Goal: Book appointment/travel/reservation

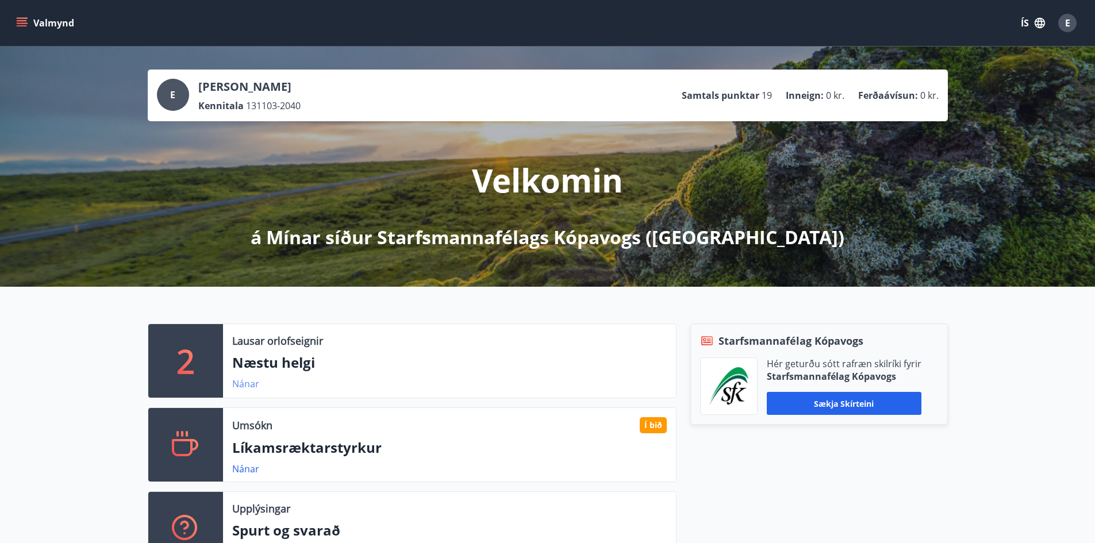
click at [248, 383] on link "Nánar" at bounding box center [245, 384] width 27 height 13
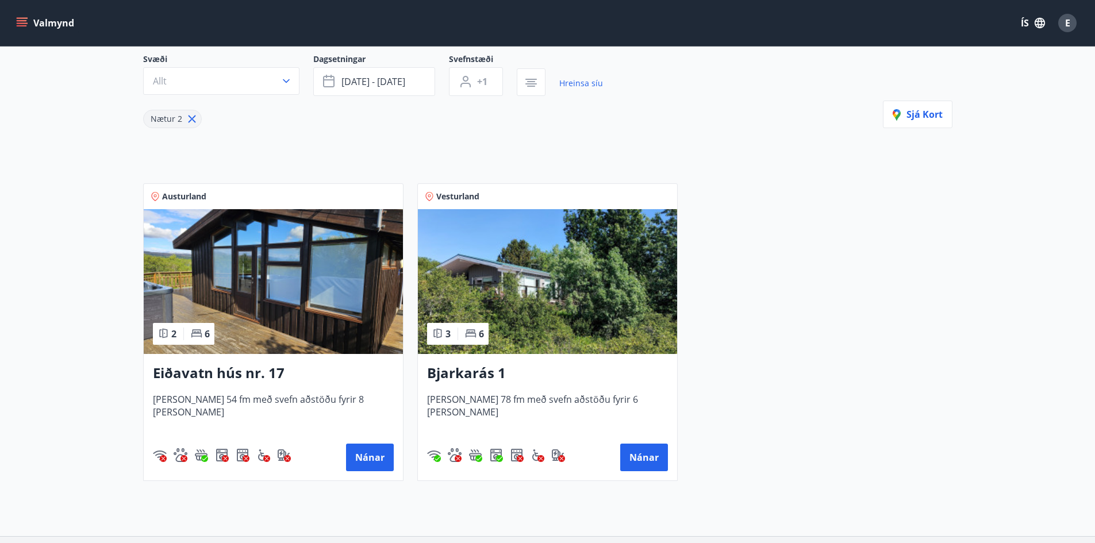
scroll to position [117, 0]
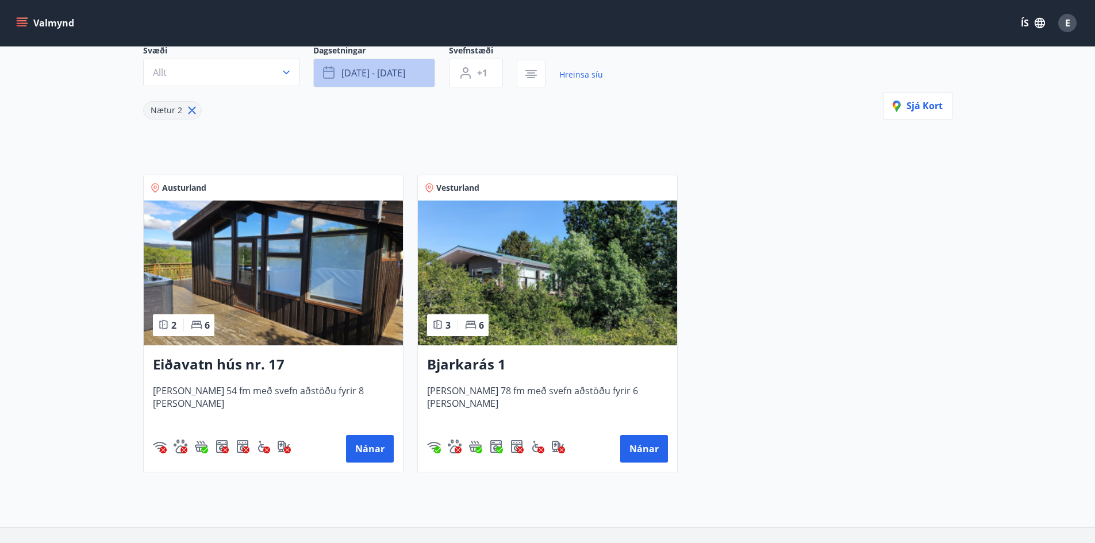
click at [357, 70] on span "sep 26 - sep 29" at bounding box center [373, 73] width 64 height 13
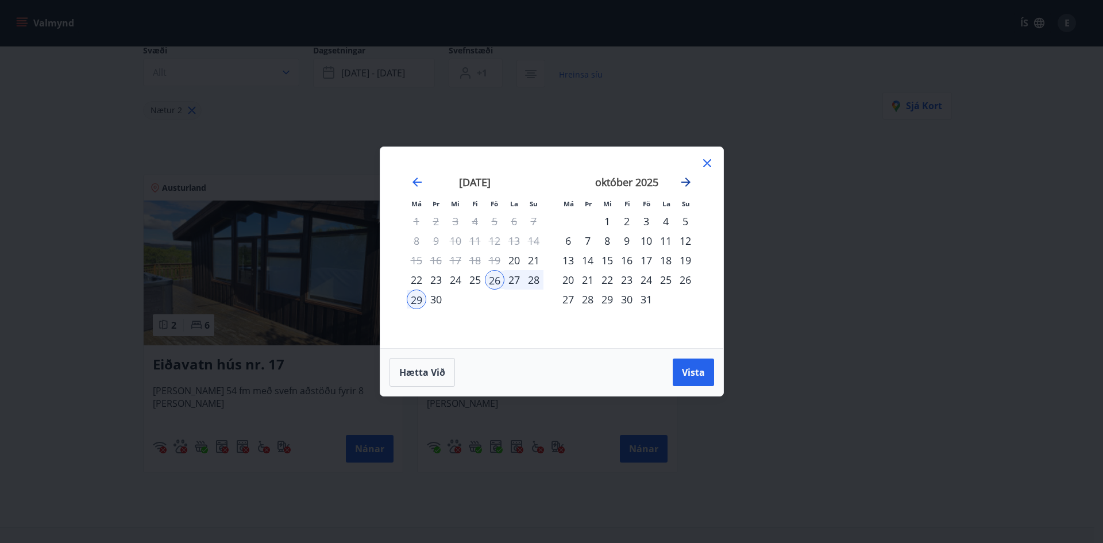
click at [684, 183] on icon "Move forward to switch to the next month." at bounding box center [686, 182] width 14 height 14
click at [646, 257] on div "14" at bounding box center [647, 261] width 20 height 20
click at [687, 263] on div "16" at bounding box center [686, 261] width 20 height 20
click at [697, 366] on span "Vista" at bounding box center [693, 372] width 23 height 13
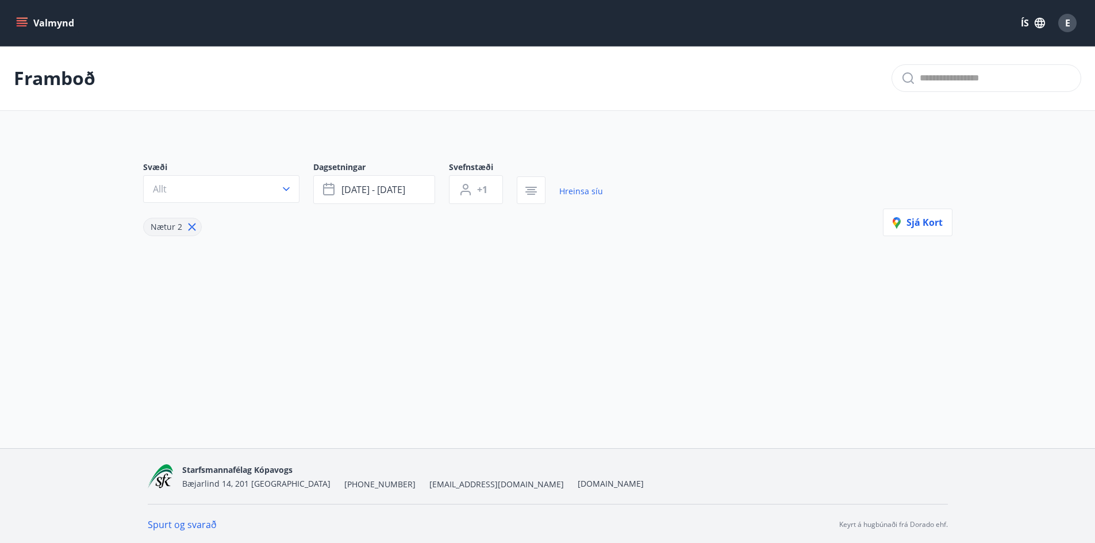
scroll to position [2, 0]
click at [483, 197] on button "+1" at bounding box center [476, 188] width 54 height 29
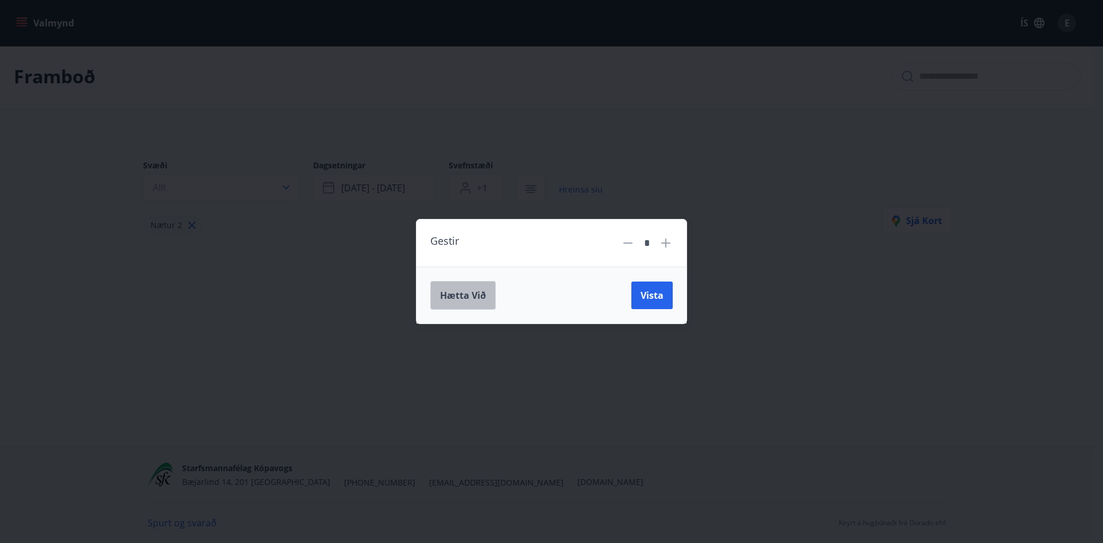
click at [471, 294] on span "Hætta við" at bounding box center [463, 295] width 46 height 13
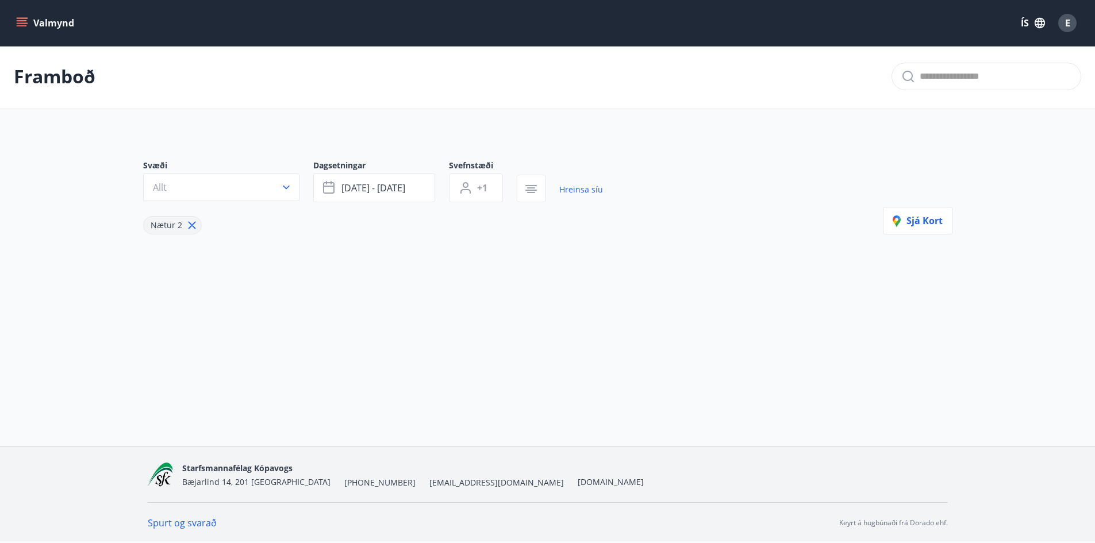
click at [189, 229] on icon at bounding box center [192, 225] width 13 height 13
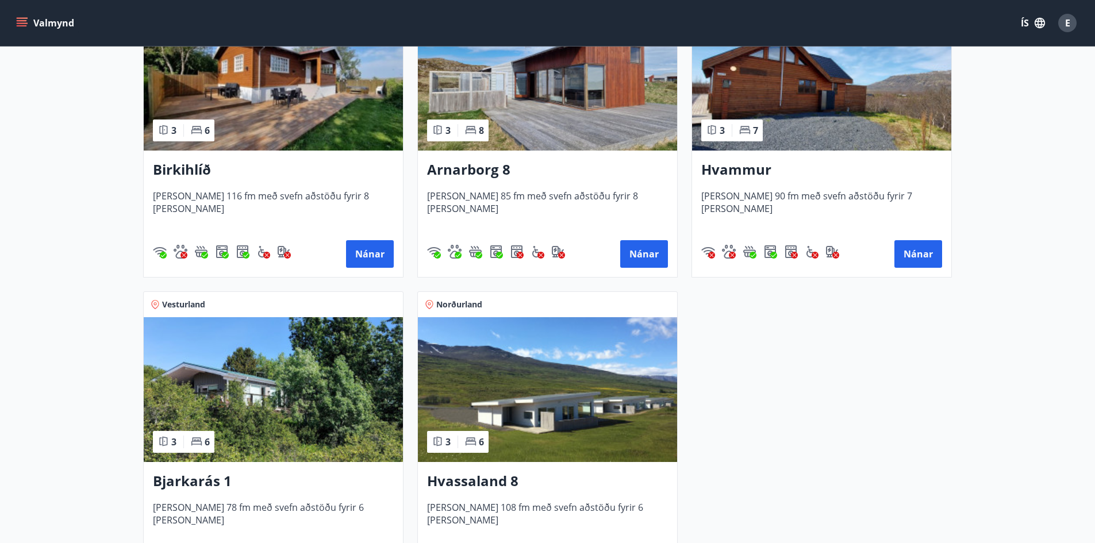
scroll to position [174, 0]
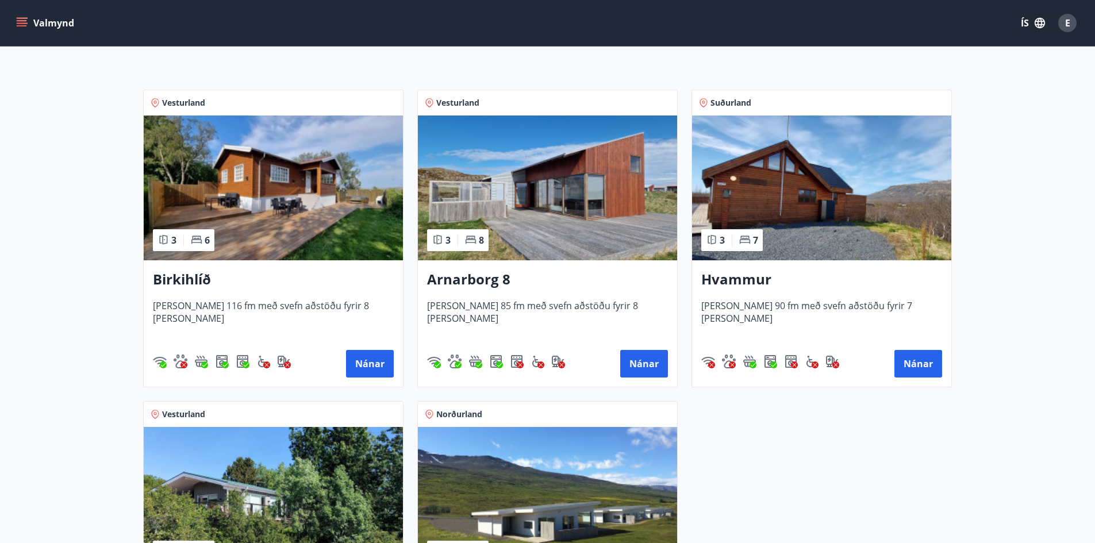
click at [536, 221] on img at bounding box center [547, 188] width 259 height 145
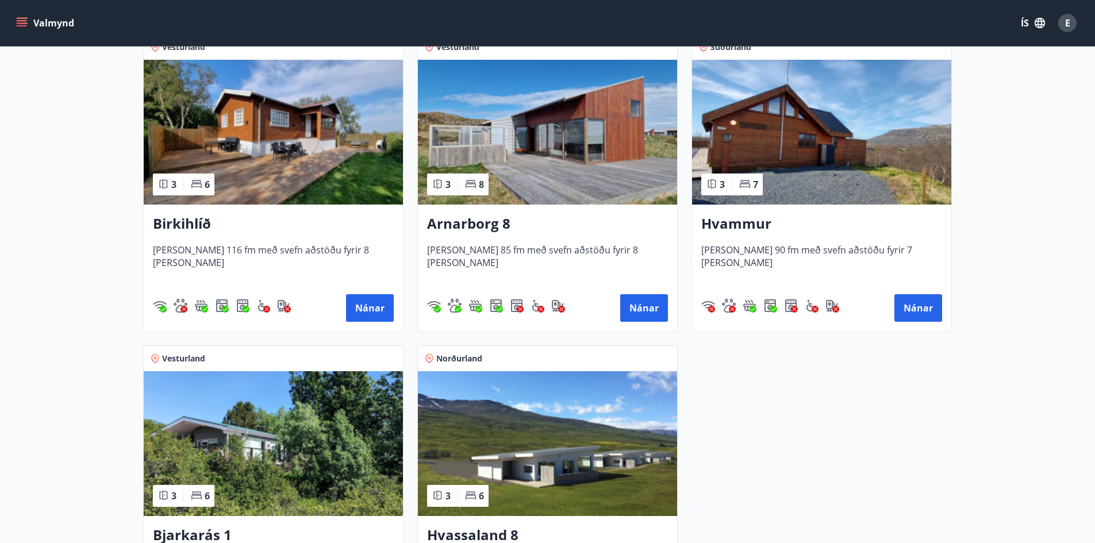
scroll to position [172, 0]
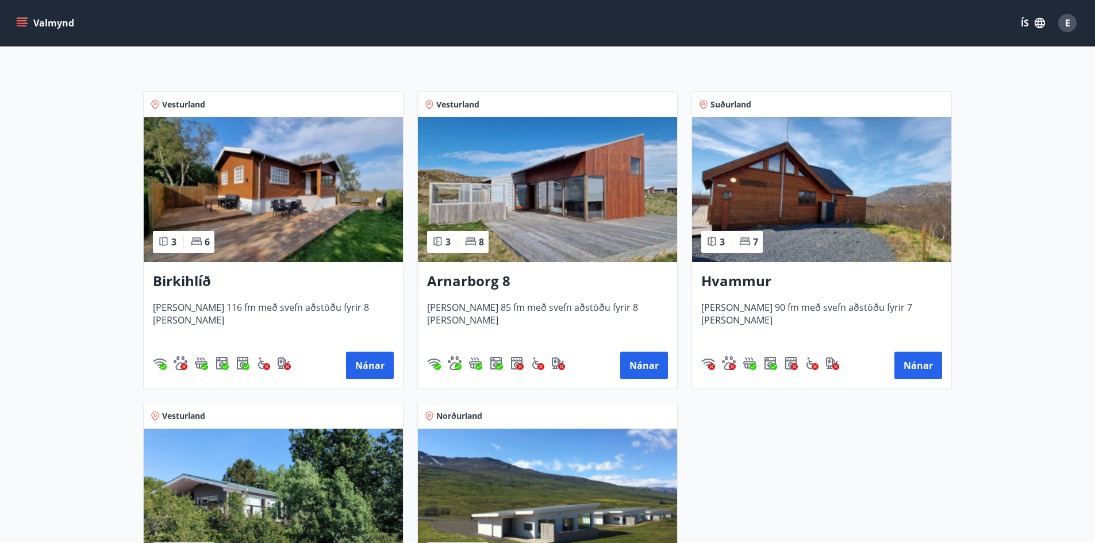
click at [1057, 24] on button "E" at bounding box center [1067, 23] width 28 height 28
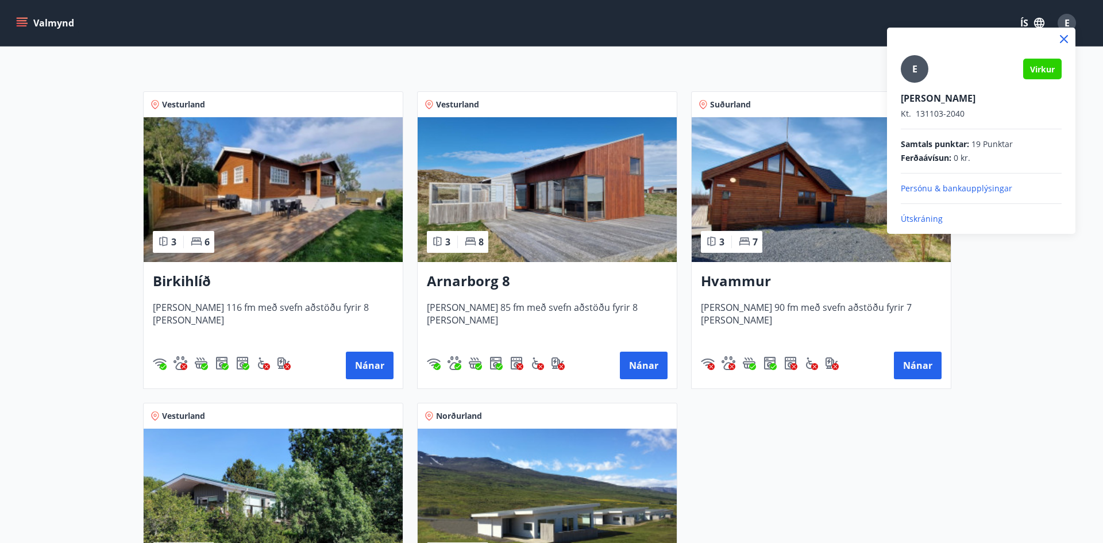
click at [838, 79] on div at bounding box center [551, 271] width 1103 height 543
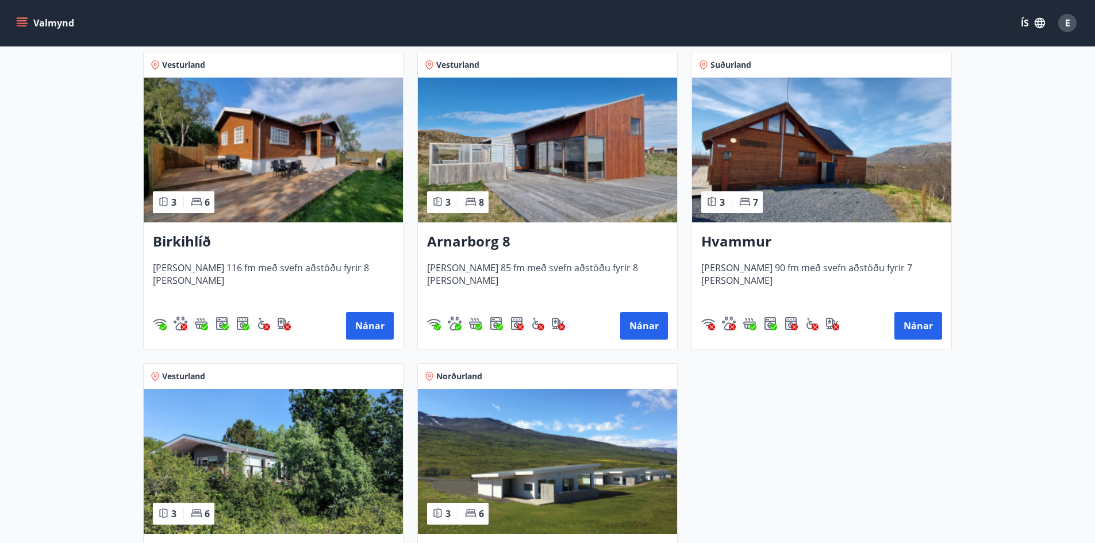
scroll to position [230, 0]
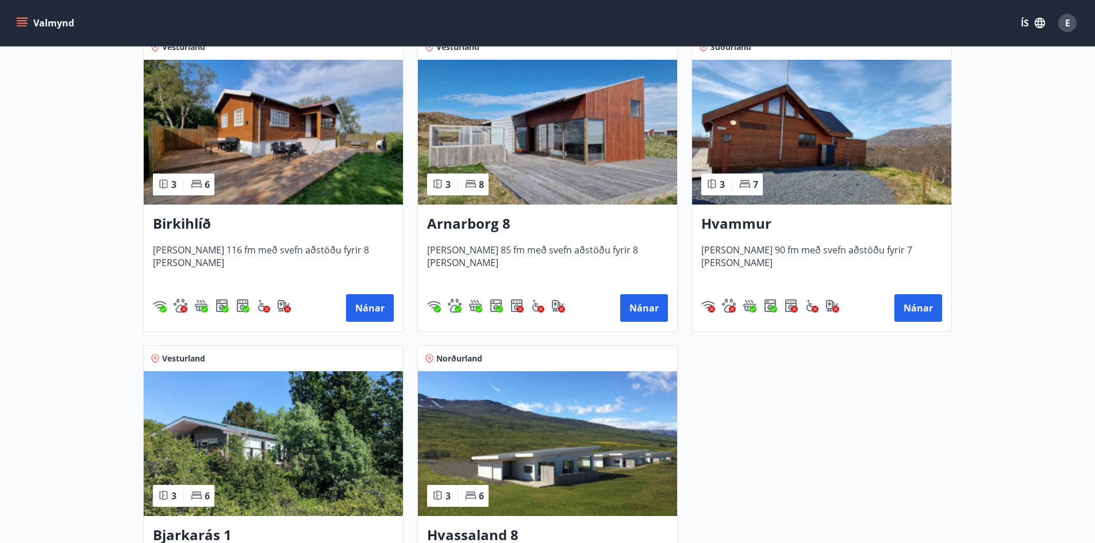
click at [582, 191] on img at bounding box center [547, 132] width 259 height 145
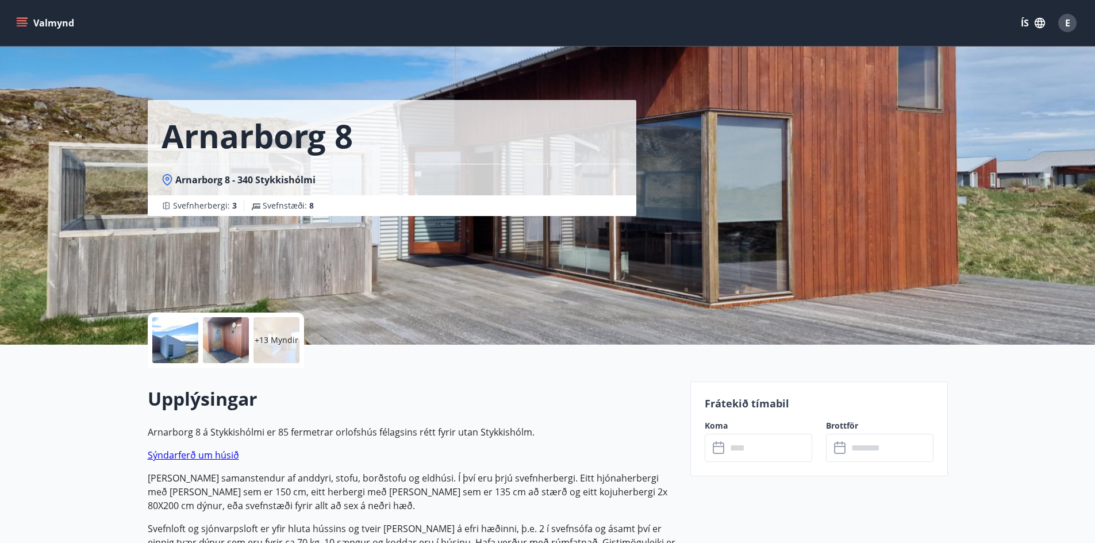
click at [272, 346] on div "+13 Myndir" at bounding box center [276, 340] width 46 height 46
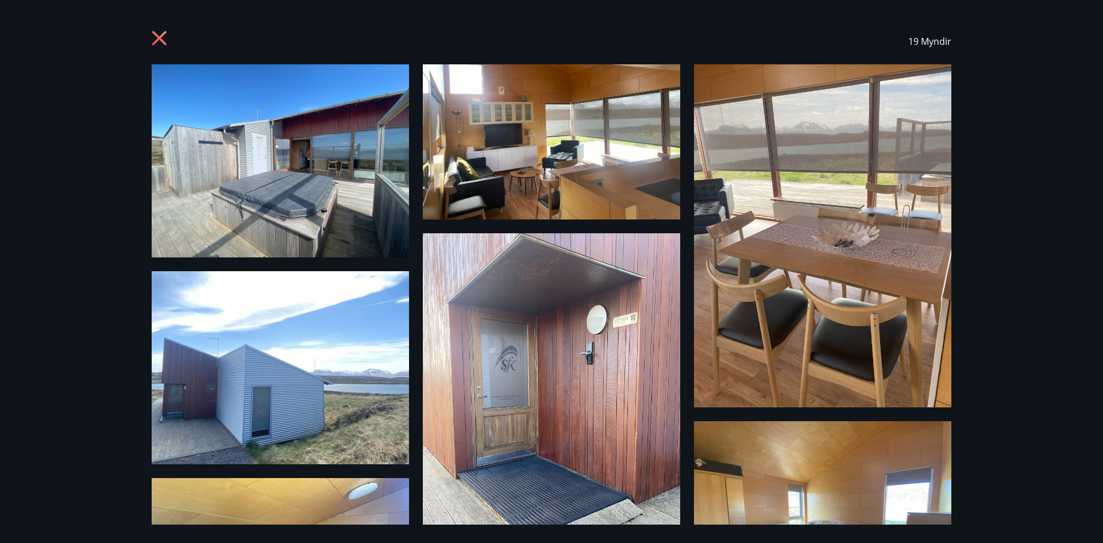
click at [155, 32] on icon at bounding box center [161, 39] width 18 height 18
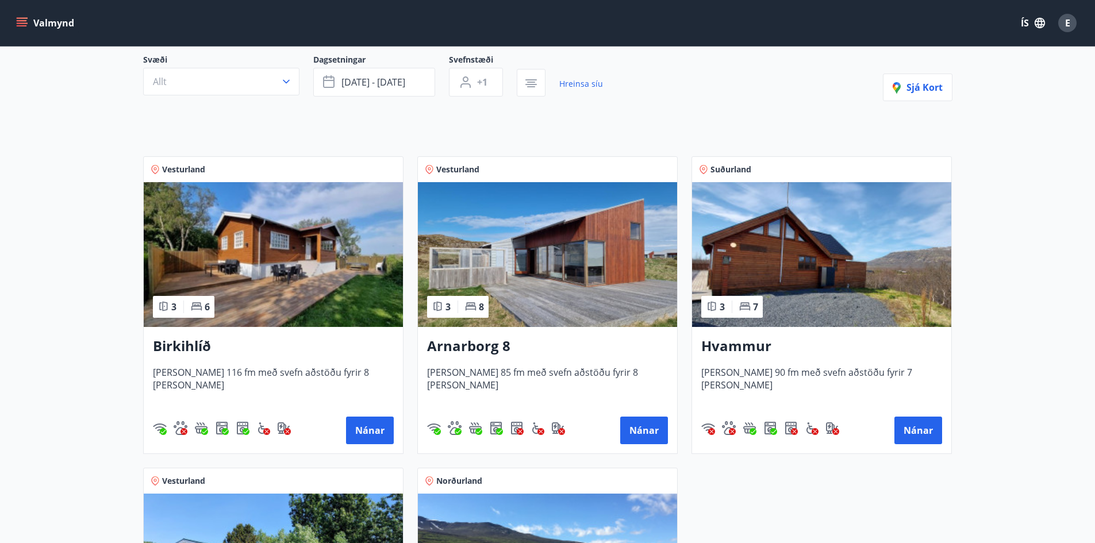
scroll to position [115, 0]
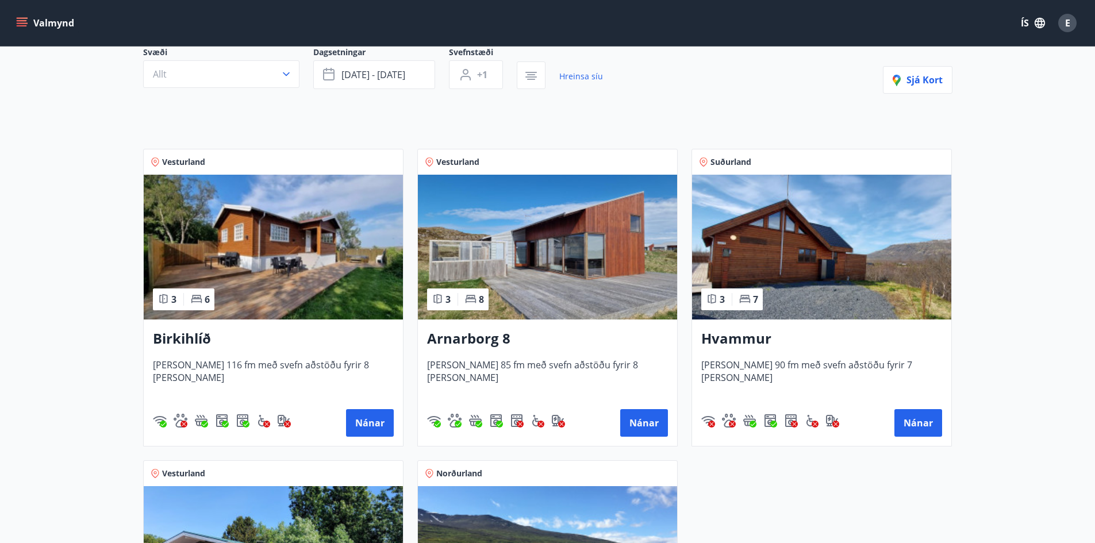
click at [495, 290] on img at bounding box center [547, 247] width 259 height 145
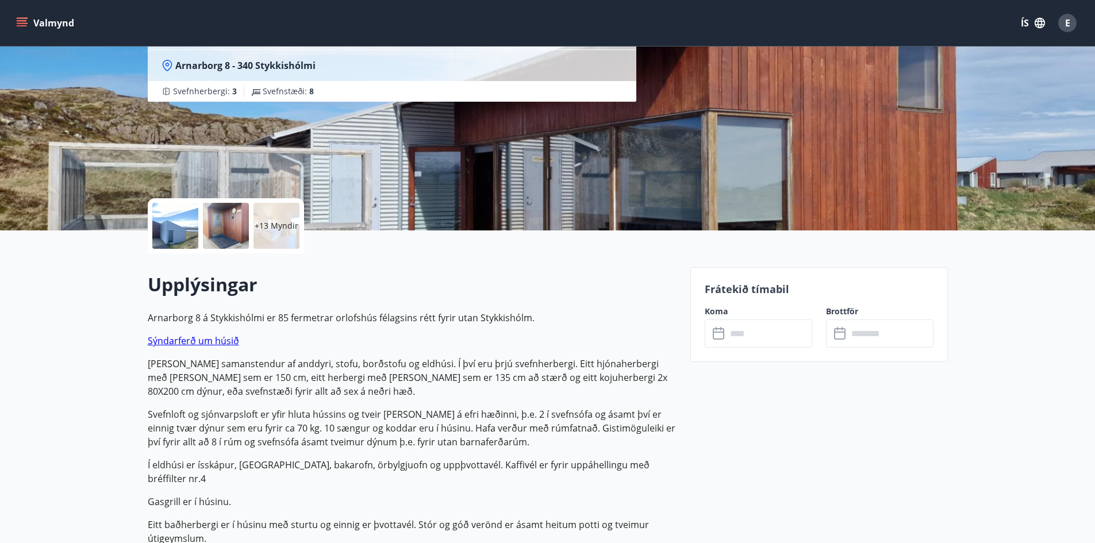
scroll to position [115, 0]
click at [759, 330] on input "text" at bounding box center [769, 333] width 86 height 28
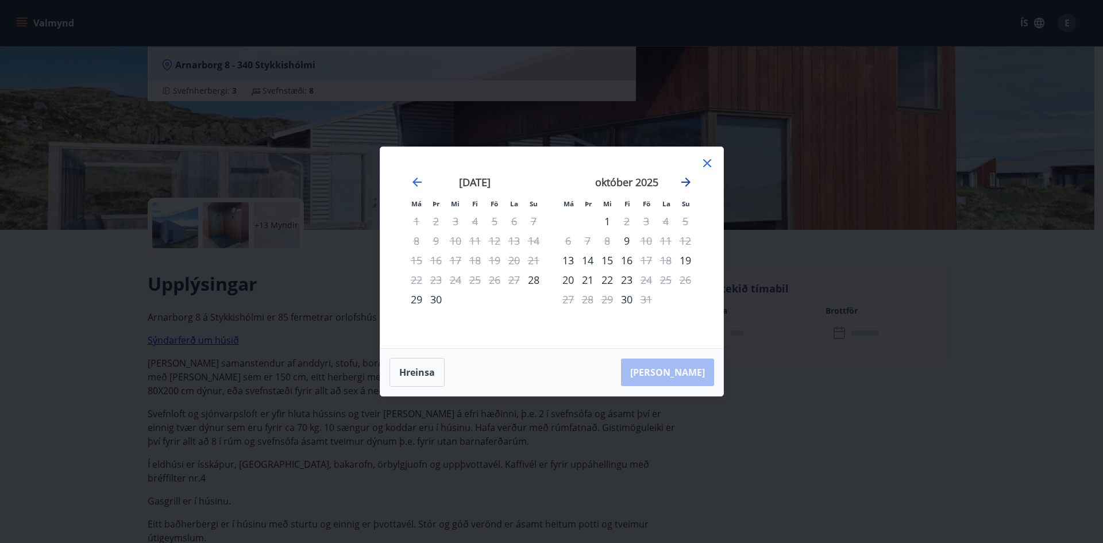
click at [687, 180] on icon "Move forward to switch to the next month." at bounding box center [686, 182] width 9 height 9
click at [645, 264] on div "14" at bounding box center [647, 261] width 20 height 20
click at [684, 261] on div "16" at bounding box center [686, 261] width 20 height 20
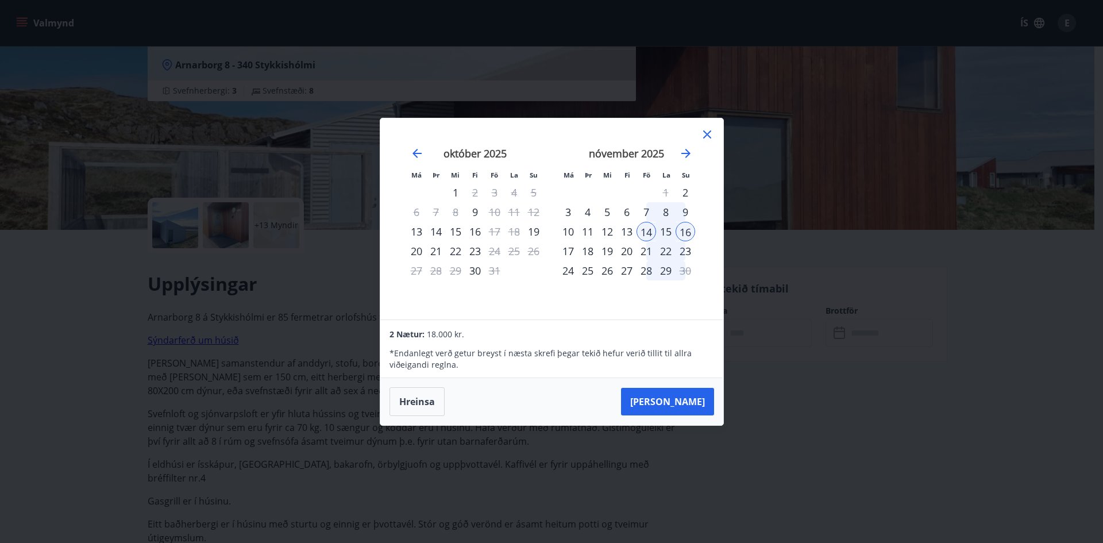
click at [705, 132] on icon at bounding box center [707, 134] width 8 height 8
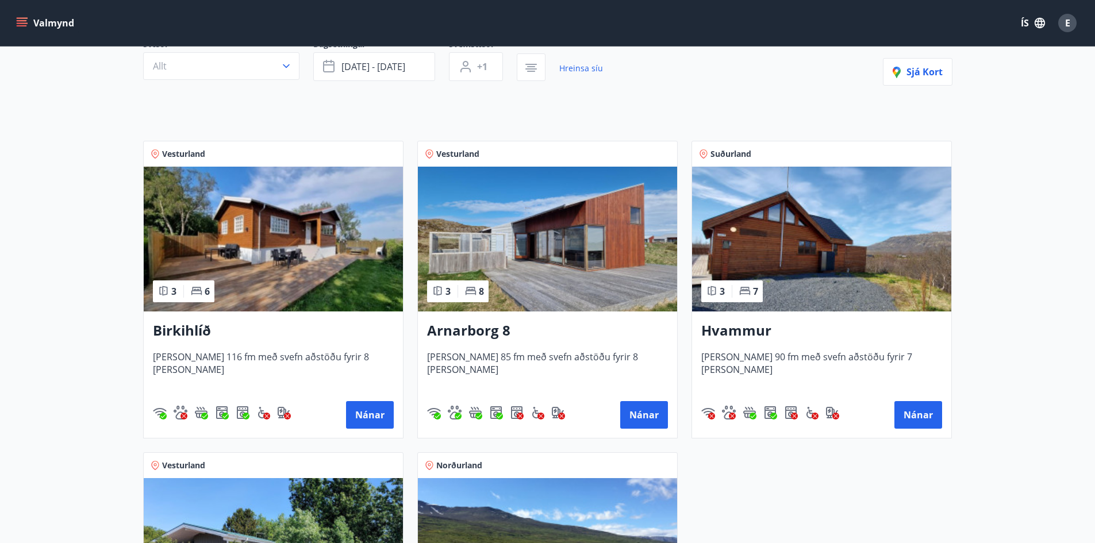
scroll to position [22, 0]
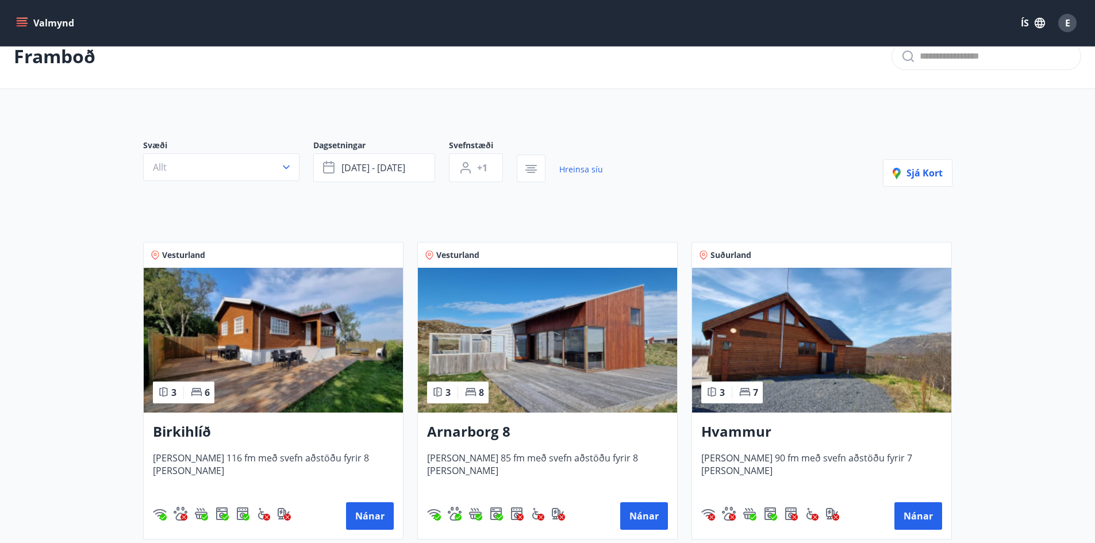
click at [1065, 29] on div "E" at bounding box center [1067, 23] width 18 height 18
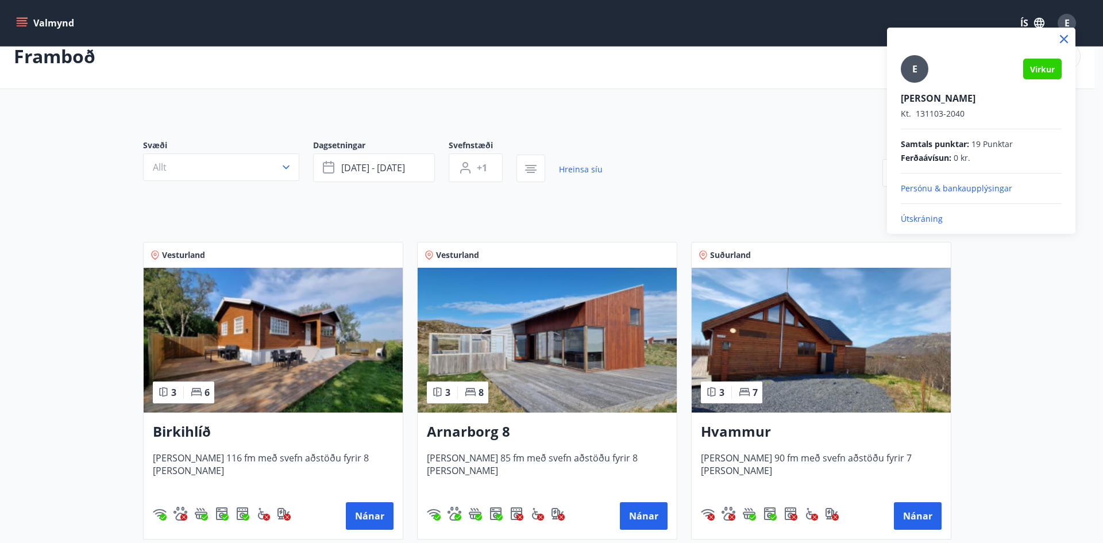
click at [919, 70] on div "E" at bounding box center [915, 69] width 28 height 28
click at [919, 84] on input "E" at bounding box center [979, 90] width 156 height 12
click at [1065, 41] on icon at bounding box center [1064, 39] width 14 height 14
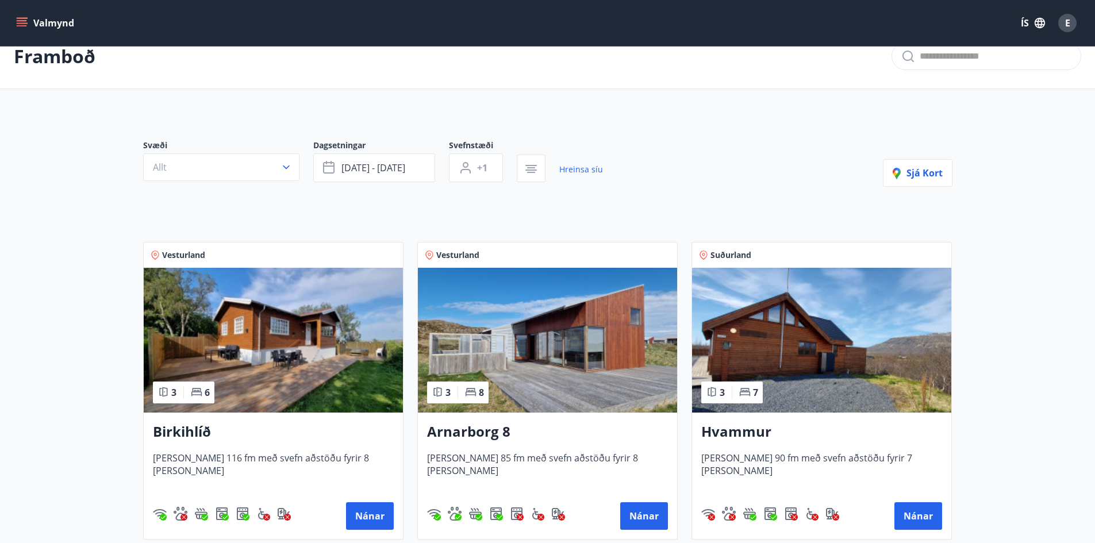
click at [26, 21] on icon "menu" at bounding box center [22, 20] width 10 height 1
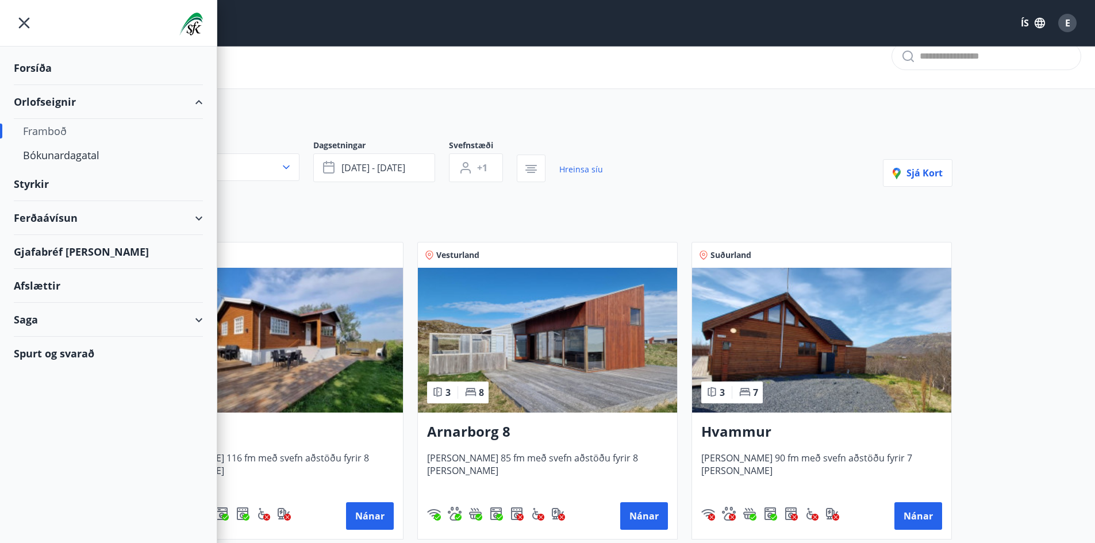
click at [88, 253] on div "Gjafabréf [PERSON_NAME]" at bounding box center [108, 252] width 189 height 34
click at [64, 275] on div "Afslættir" at bounding box center [108, 286] width 189 height 34
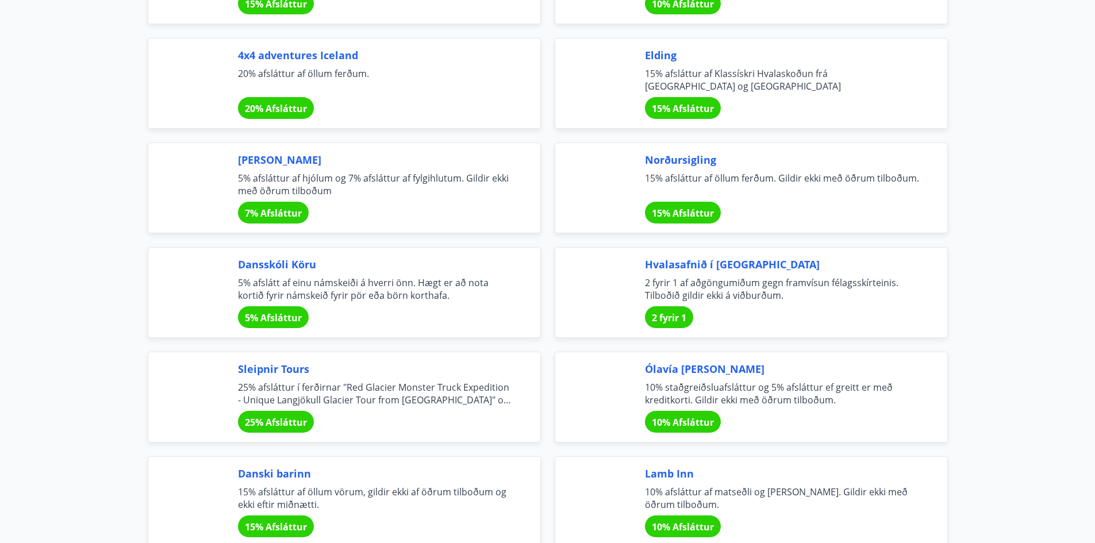
scroll to position [2759, 0]
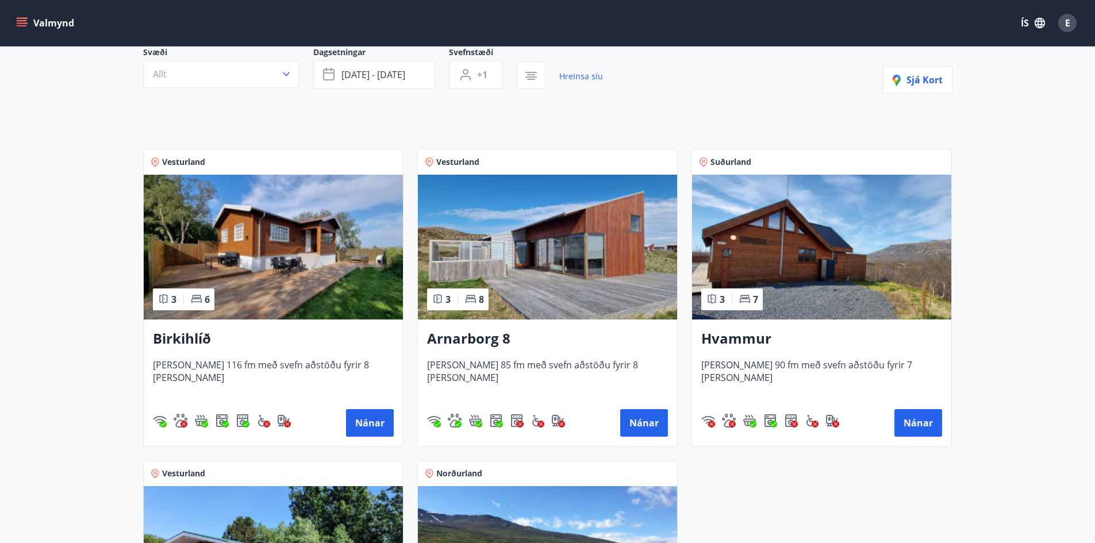
click at [778, 273] on img at bounding box center [821, 247] width 259 height 145
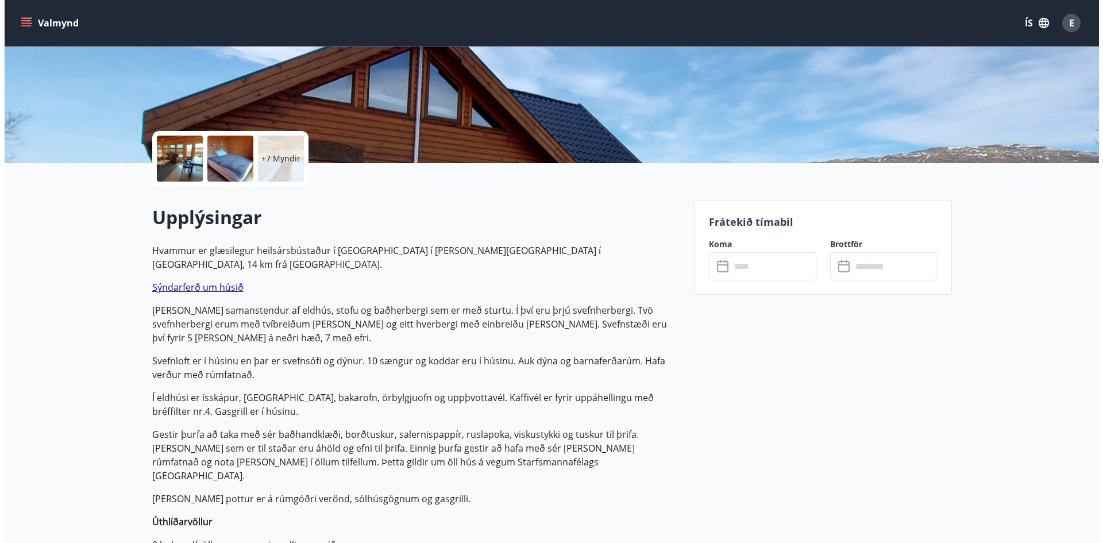
scroll to position [172, 0]
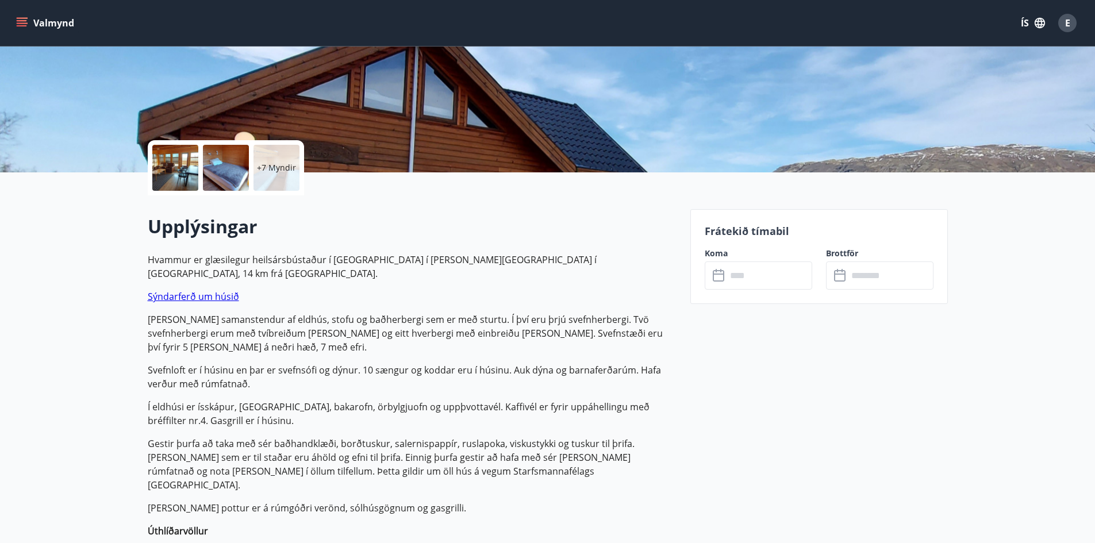
click at [282, 160] on div "+7 Myndir" at bounding box center [276, 168] width 46 height 46
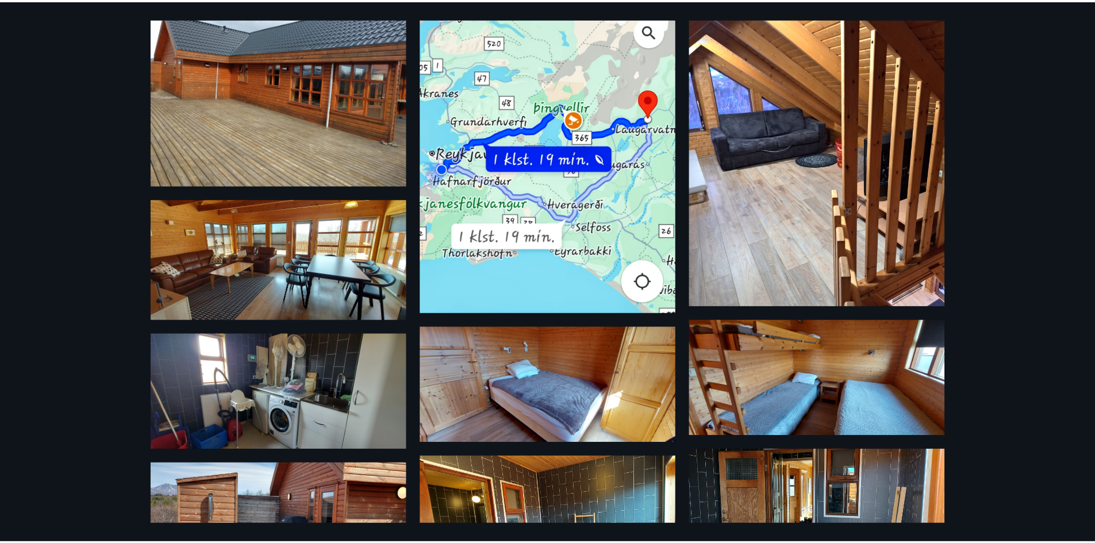
scroll to position [0, 0]
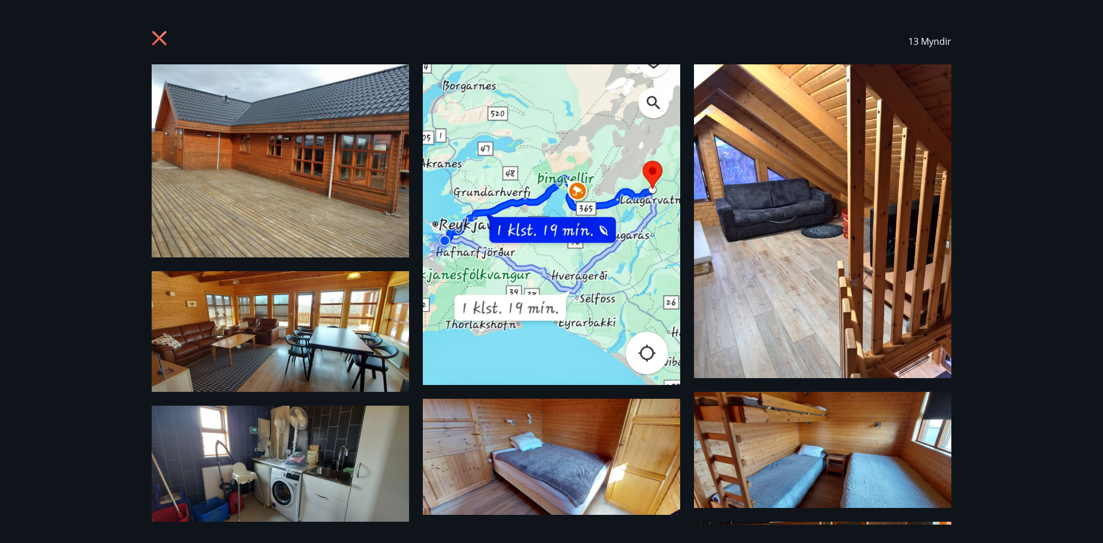
click at [156, 33] on icon at bounding box center [161, 39] width 18 height 18
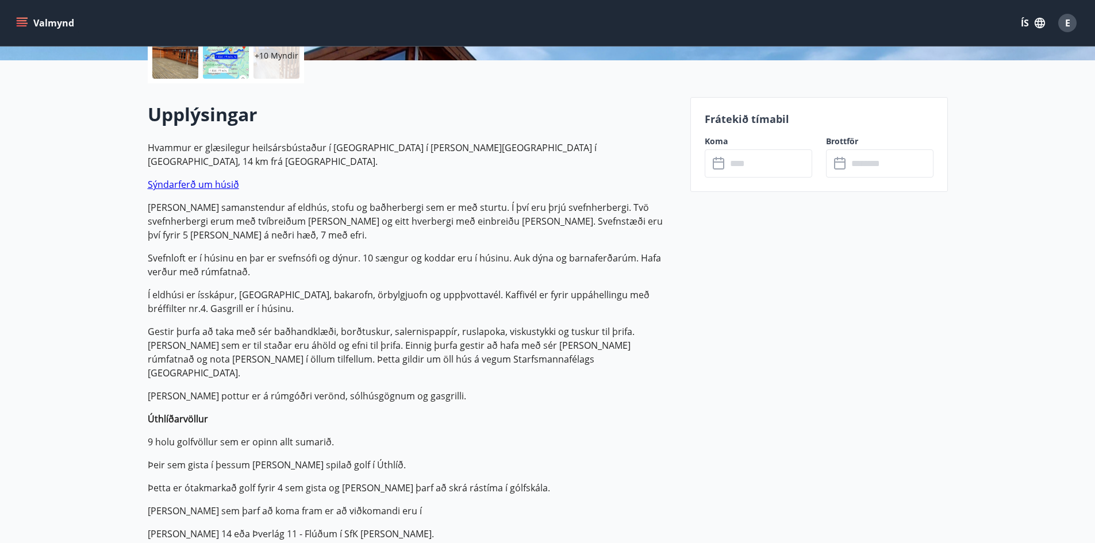
scroll to position [172, 0]
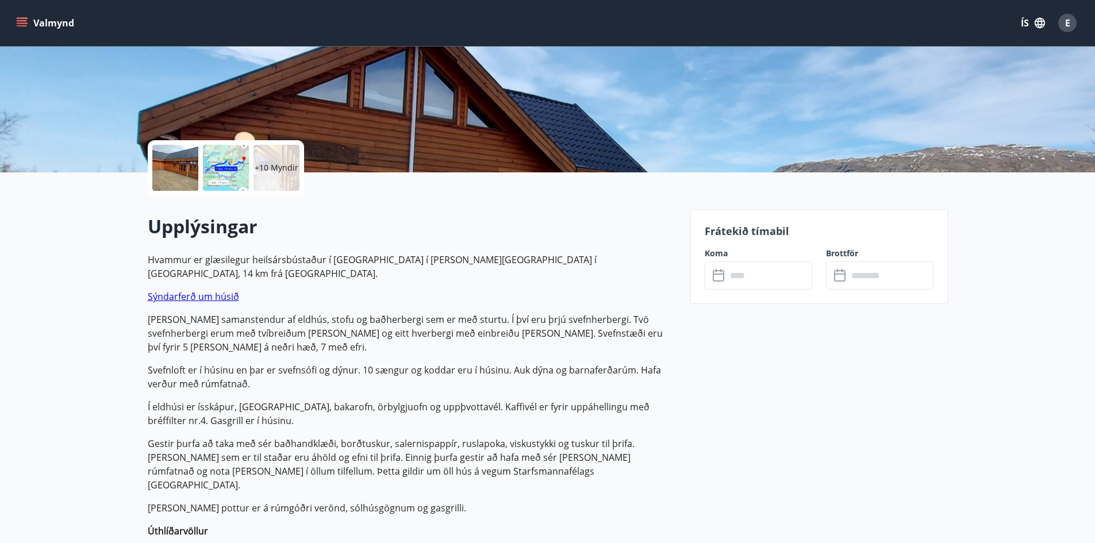
click at [187, 290] on link "Sýndarferð um húsið" at bounding box center [193, 296] width 91 height 13
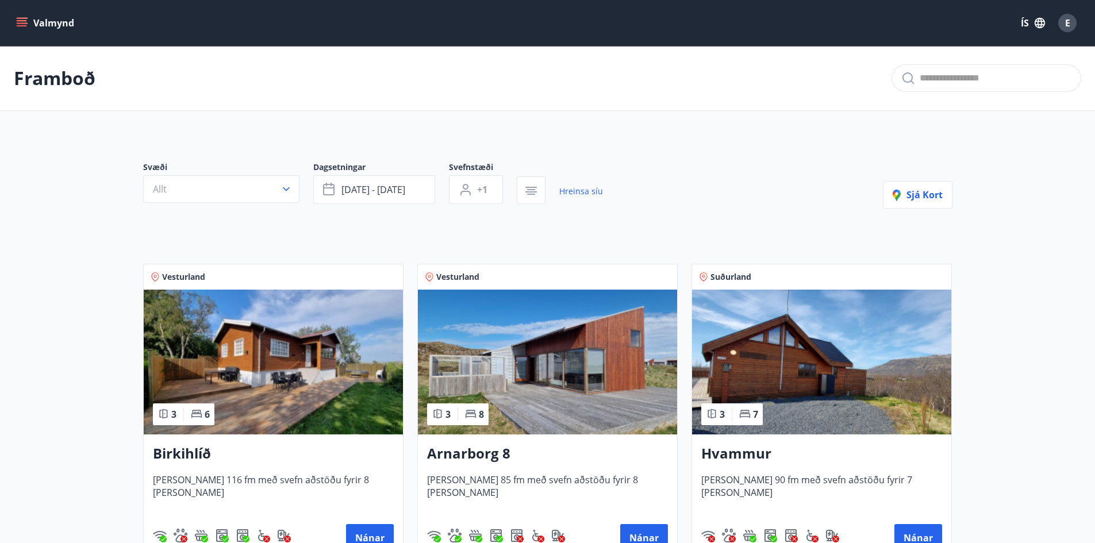
click at [574, 356] on img at bounding box center [547, 362] width 259 height 145
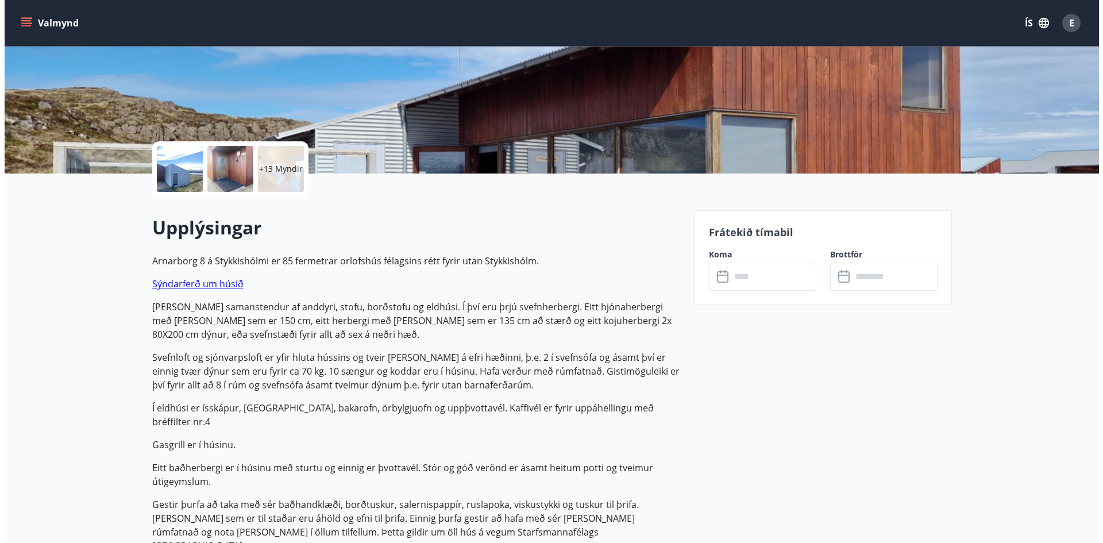
scroll to position [172, 0]
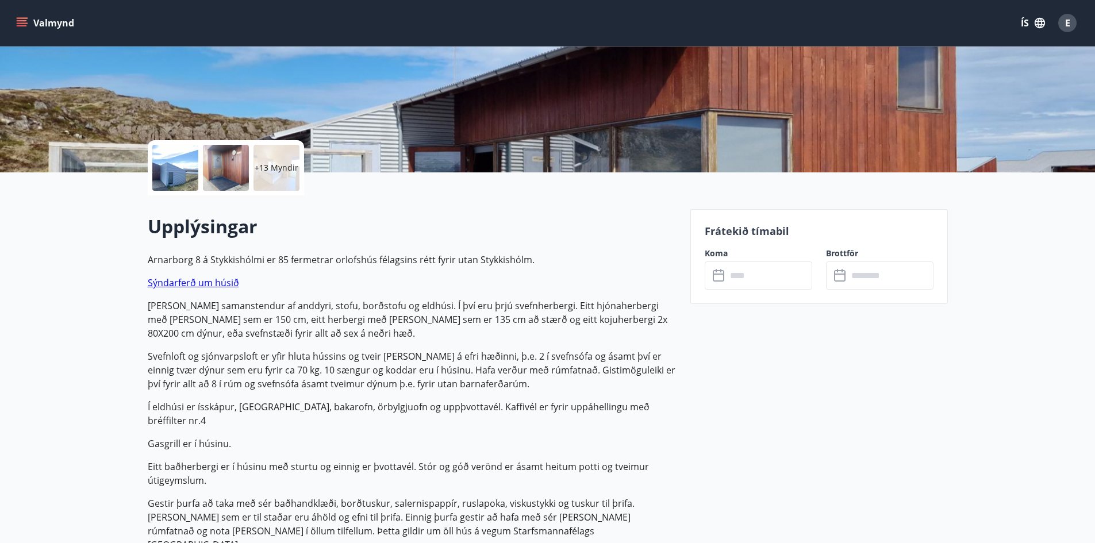
click at [275, 179] on div "+13 Myndir" at bounding box center [276, 168] width 46 height 46
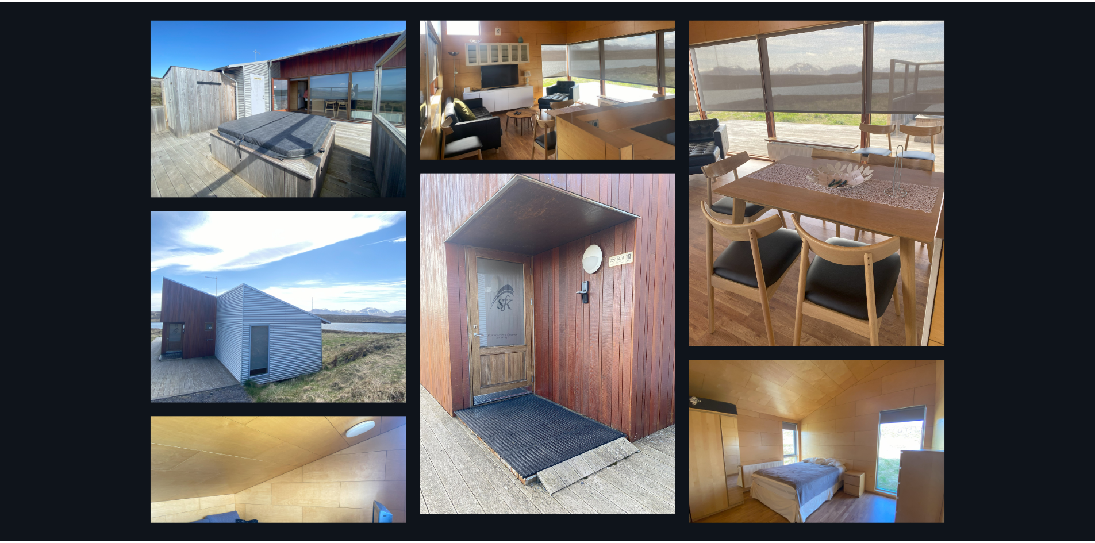
scroll to position [0, 0]
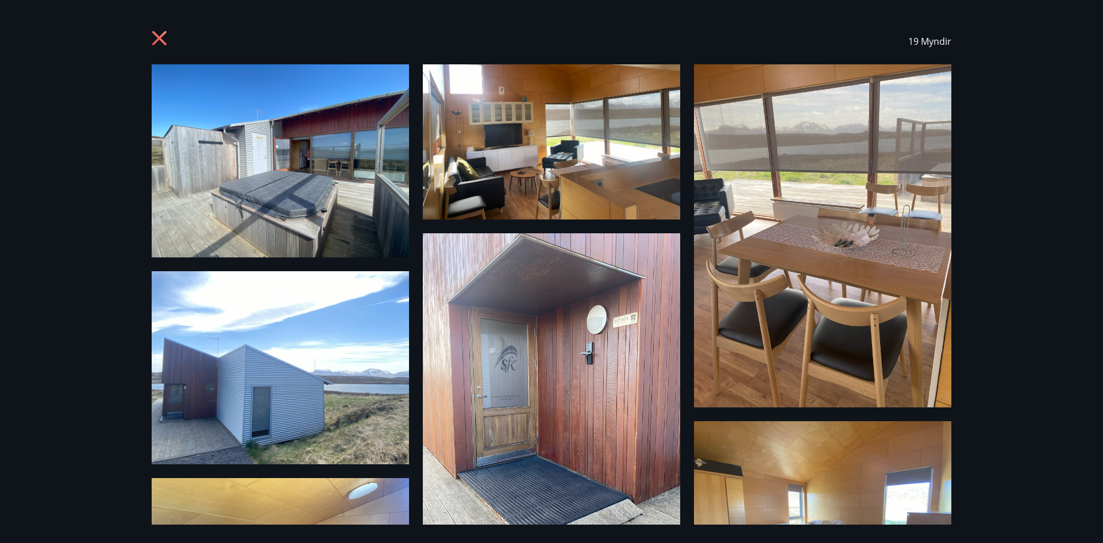
click at [165, 38] on icon at bounding box center [161, 39] width 18 height 18
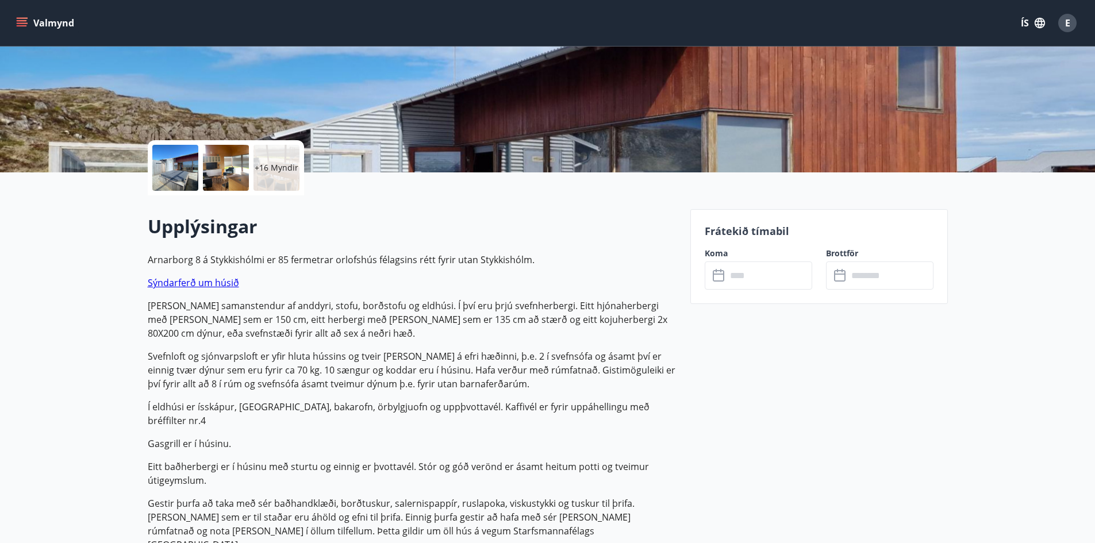
click at [779, 273] on input "text" at bounding box center [769, 275] width 86 height 28
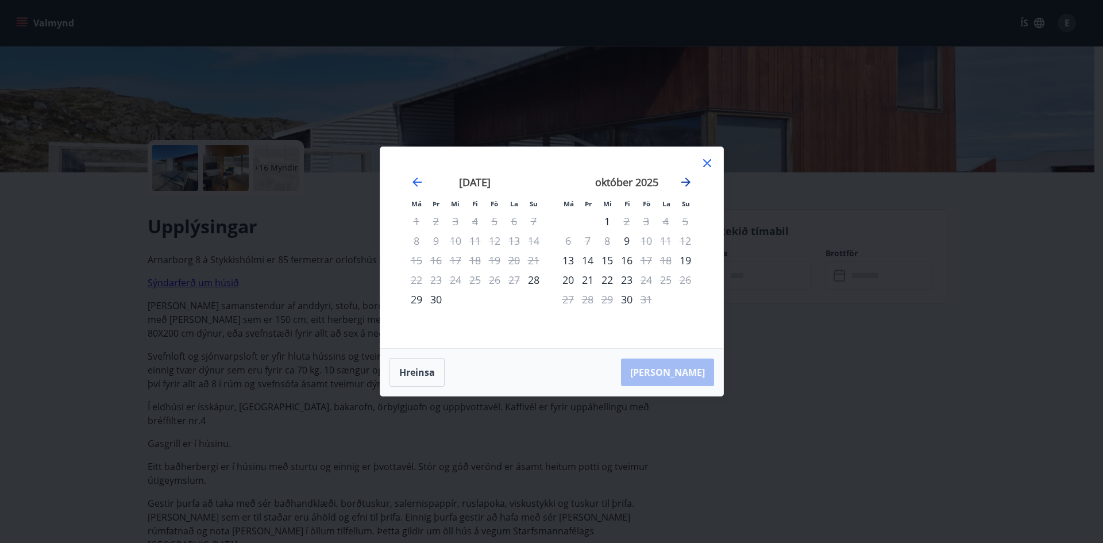
click at [681, 186] on icon "Move forward to switch to the next month." at bounding box center [686, 182] width 14 height 14
click at [643, 257] on div "14" at bounding box center [647, 261] width 20 height 20
click at [678, 260] on div "16" at bounding box center [686, 261] width 20 height 20
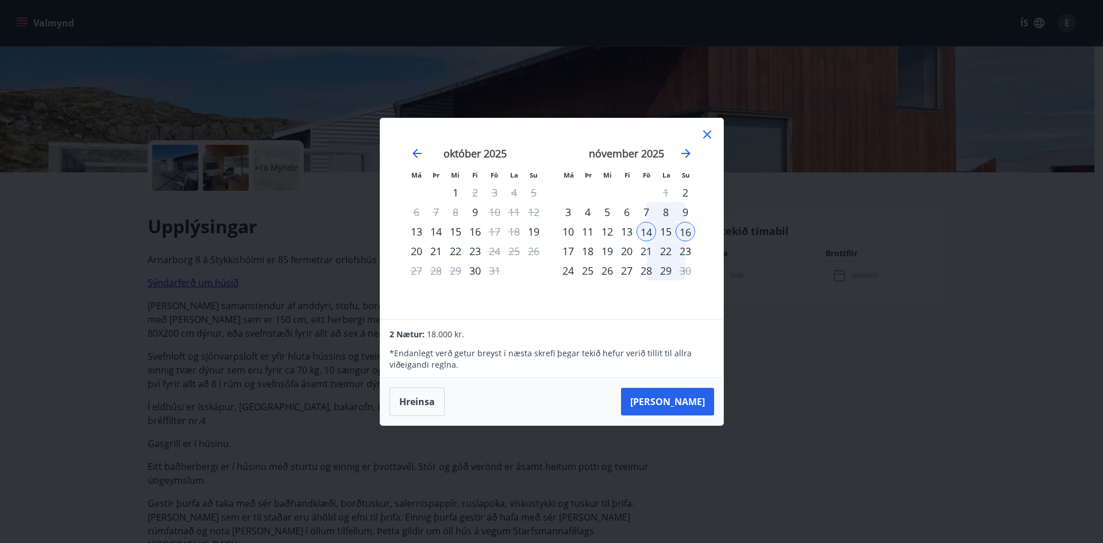
click at [568, 253] on div "17" at bounding box center [569, 251] width 20 height 20
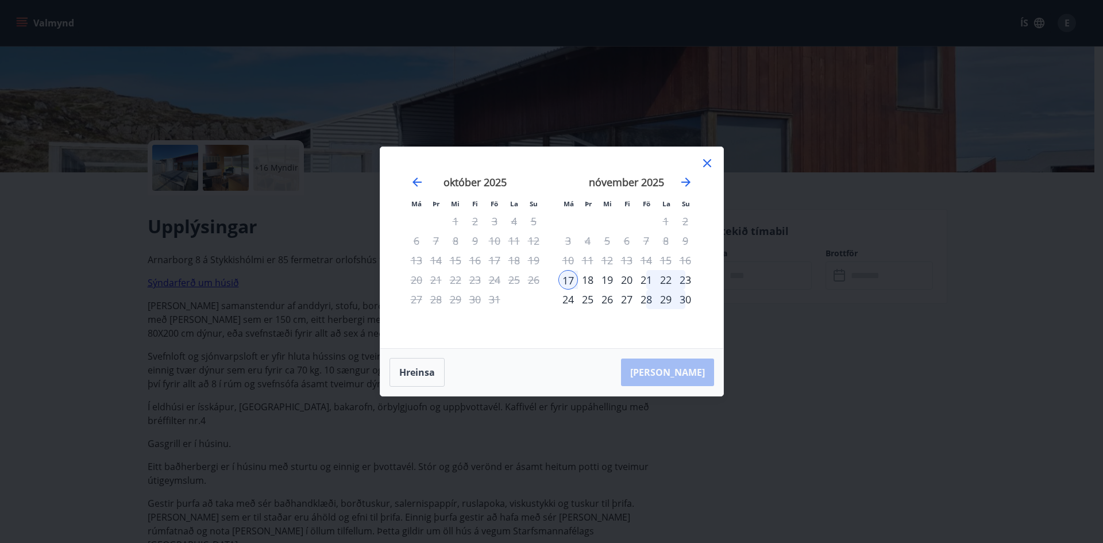
click at [658, 275] on div "22" at bounding box center [666, 280] width 20 height 20
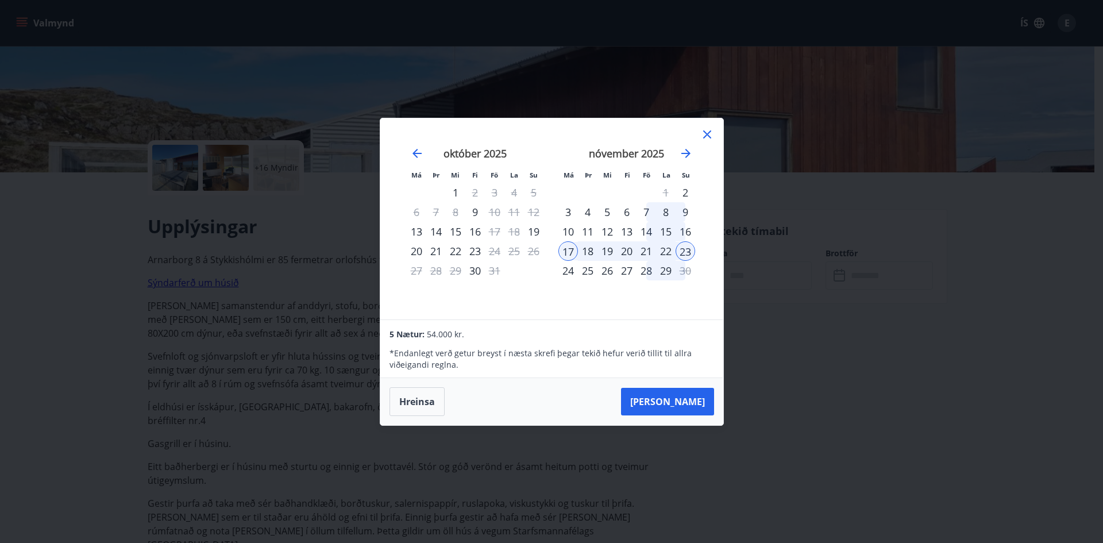
click at [648, 234] on div "14" at bounding box center [647, 232] width 20 height 20
click at [689, 230] on div "16" at bounding box center [686, 232] width 20 height 20
click at [710, 129] on icon at bounding box center [708, 135] width 14 height 14
